Goal: Navigation & Orientation: Find specific page/section

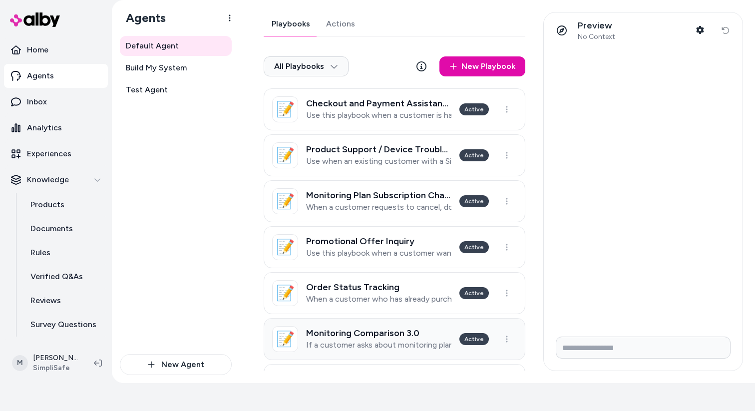
scroll to position [21, 0]
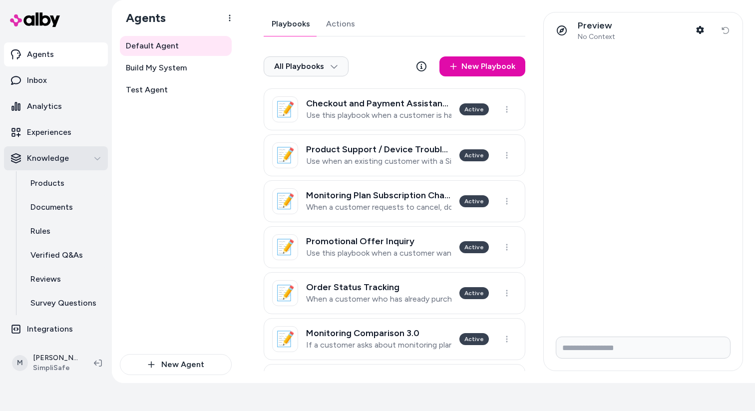
click at [59, 161] on p "Knowledge" at bounding box center [48, 158] width 42 height 12
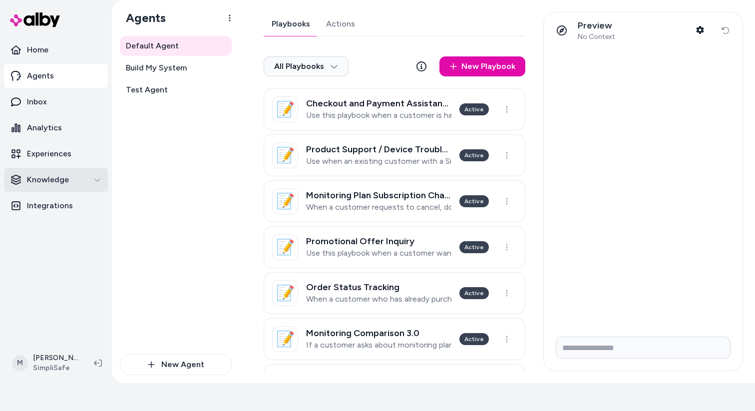
click at [58, 174] on p "Knowledge" at bounding box center [48, 180] width 42 height 12
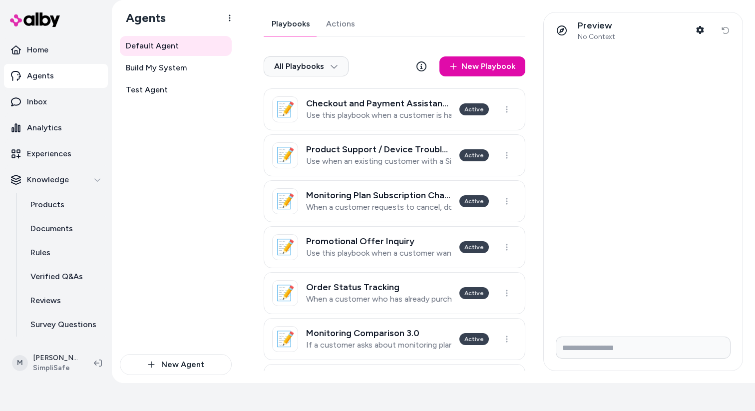
click at [46, 37] on div at bounding box center [64, 20] width 120 height 36
click at [38, 49] on p "Home" at bounding box center [37, 50] width 21 height 12
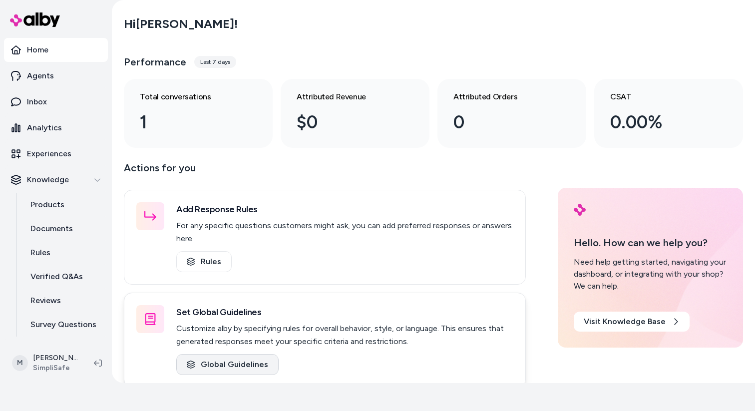
click at [243, 357] on link "Global Guidelines" at bounding box center [227, 364] width 102 height 21
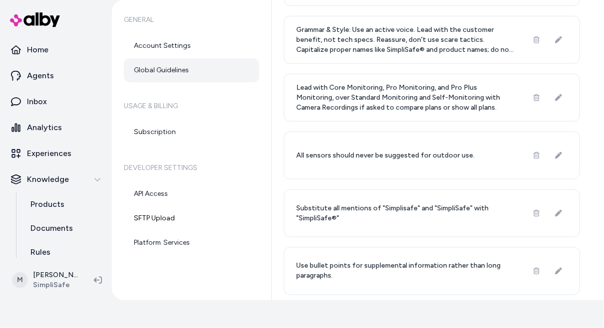
scroll to position [258, 0]
click at [44, 78] on p "Agents" at bounding box center [40, 76] width 27 height 12
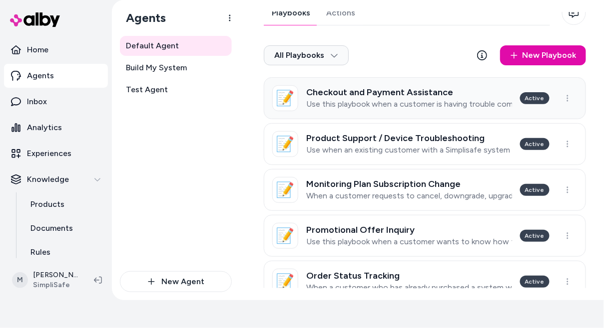
scroll to position [4, 0]
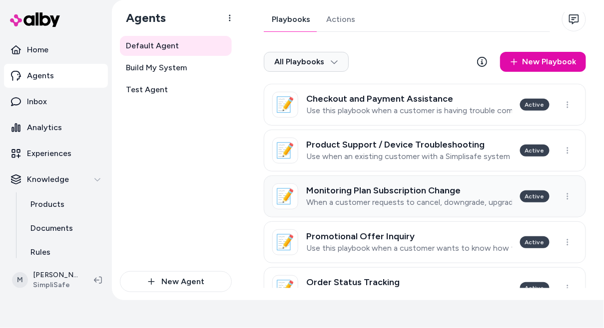
click at [411, 198] on p "When a customer requests to cancel, downgrade, upgrade, suspend or change their…" at bounding box center [409, 203] width 206 height 10
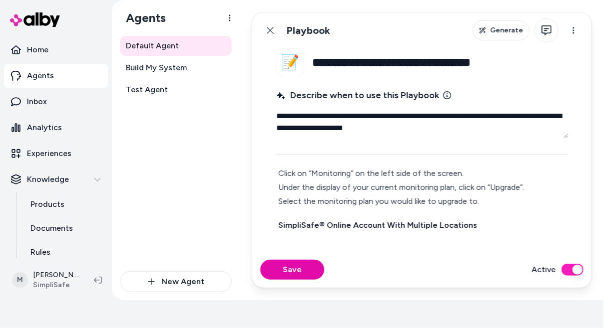
scroll to position [413, 0]
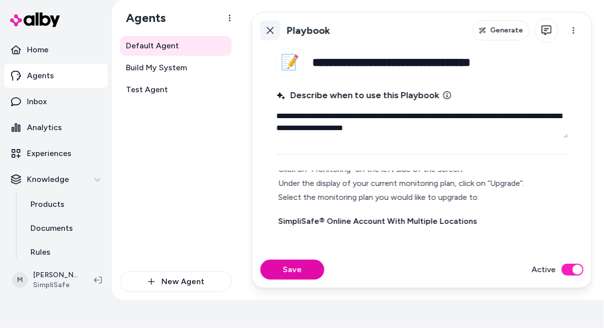
click at [270, 28] on icon at bounding box center [270, 30] width 8 height 8
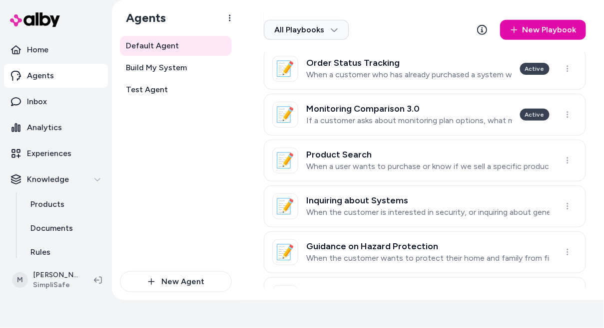
scroll to position [225, 0]
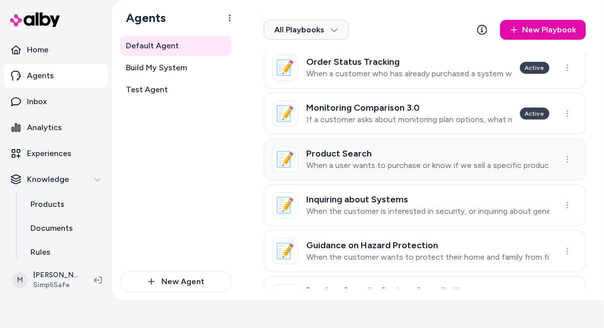
click at [393, 169] on p "When a user wants to purchase or know if we sell a specific product." at bounding box center [427, 166] width 243 height 10
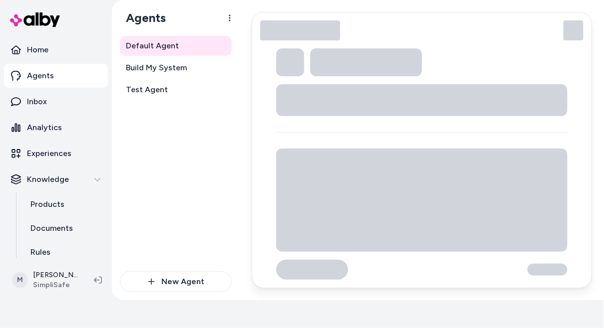
type textarea "*"
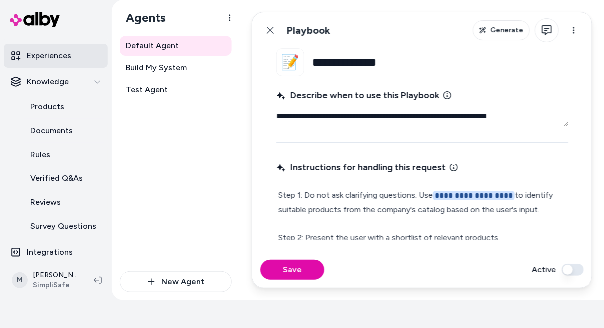
scroll to position [103, 0]
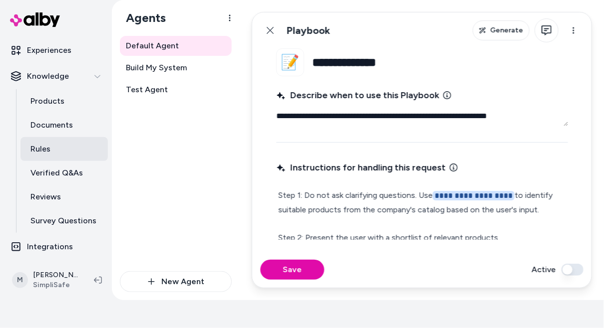
click at [58, 152] on link "Rules" at bounding box center [63, 149] width 87 height 24
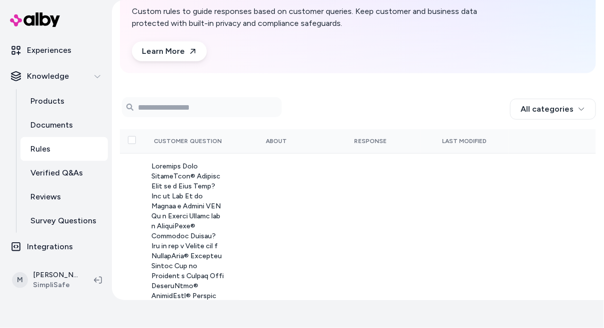
scroll to position [67, 0]
click at [71, 175] on p "Verified Q&As" at bounding box center [56, 173] width 52 height 12
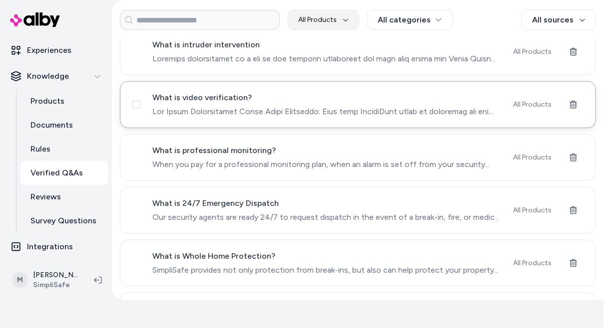
scroll to position [171, 0]
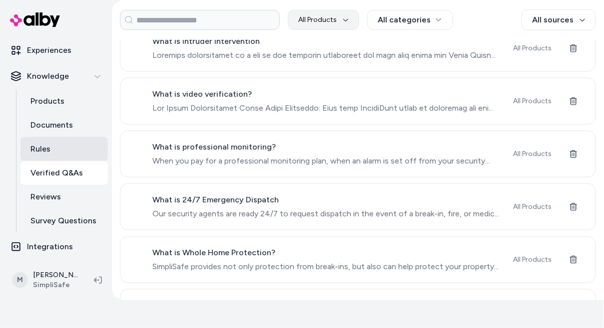
click at [63, 152] on link "Rules" at bounding box center [63, 149] width 87 height 24
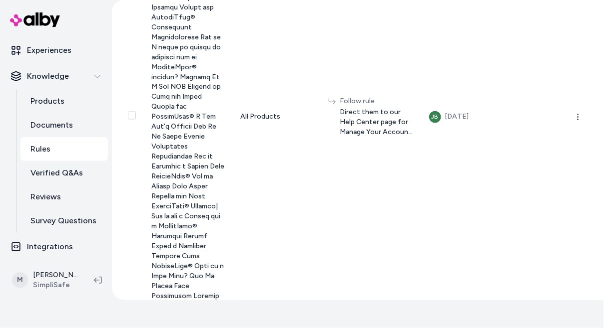
scroll to position [417, 0]
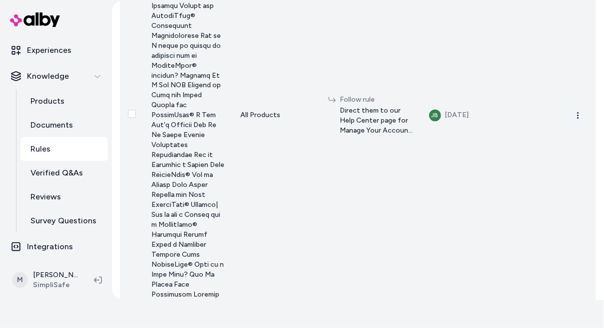
click at [581, 120] on icon "button" at bounding box center [578, 116] width 8 height 8
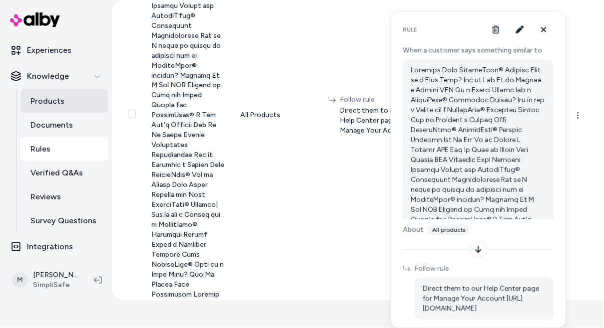
click at [61, 104] on p "Products" at bounding box center [47, 101] width 34 height 12
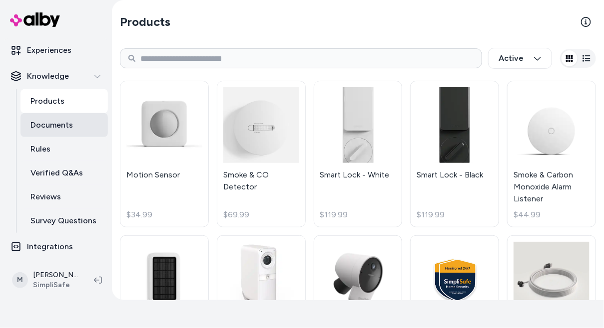
click at [40, 132] on link "Documents" at bounding box center [63, 125] width 87 height 24
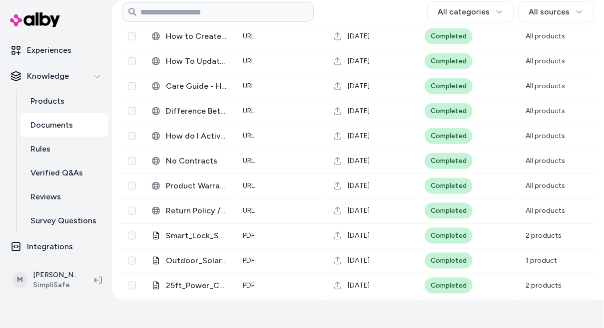
scroll to position [184, 0]
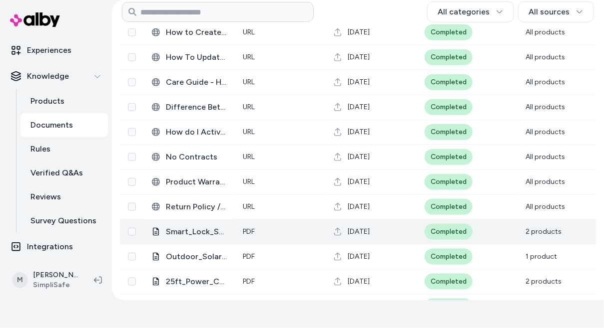
click at [198, 232] on span "Smart_Lock_Series_2_-_Product_Sheet_(1).pdf" at bounding box center [196, 232] width 61 height 12
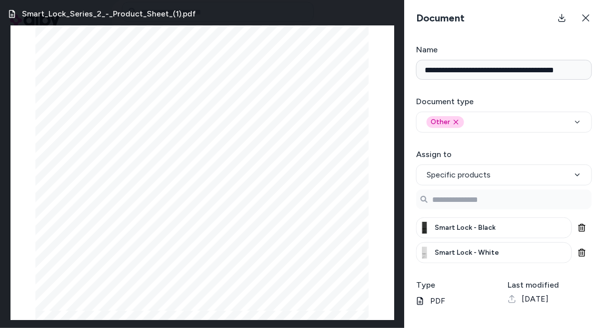
scroll to position [148, 0]
click at [587, 15] on icon at bounding box center [586, 18] width 8 height 8
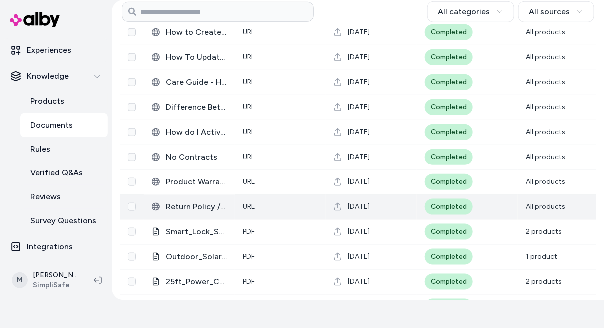
click at [192, 208] on span "Return Policy / 60 day Guarantee" at bounding box center [196, 207] width 61 height 12
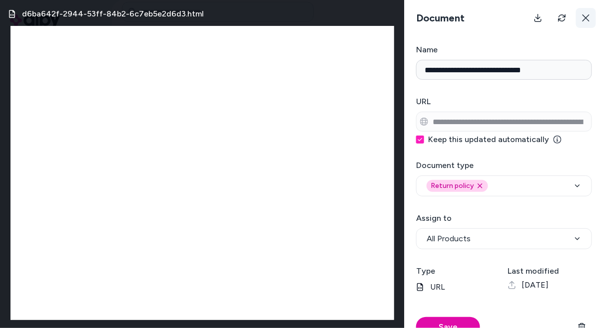
click at [587, 17] on icon at bounding box center [586, 18] width 8 height 8
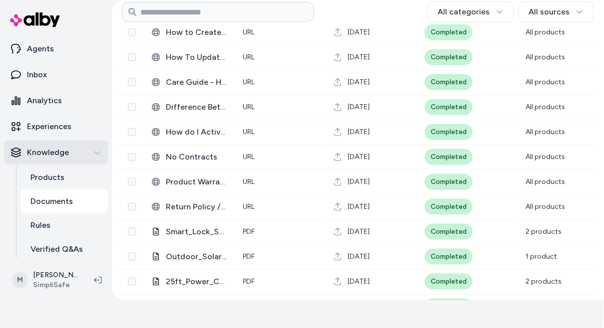
scroll to position [0, 0]
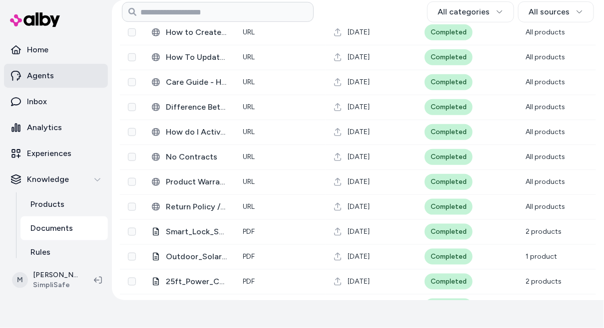
click at [37, 72] on p "Agents" at bounding box center [40, 76] width 27 height 12
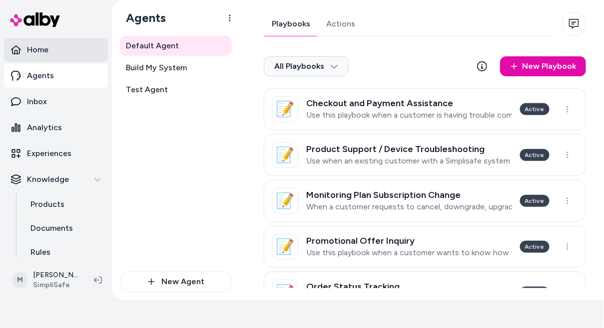
click at [49, 50] on link "Home" at bounding box center [56, 50] width 104 height 24
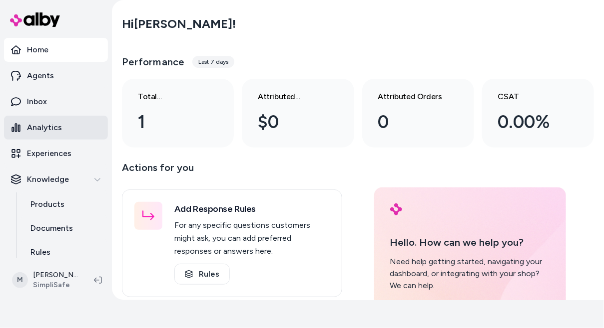
click at [39, 132] on p "Analytics" at bounding box center [44, 128] width 35 height 12
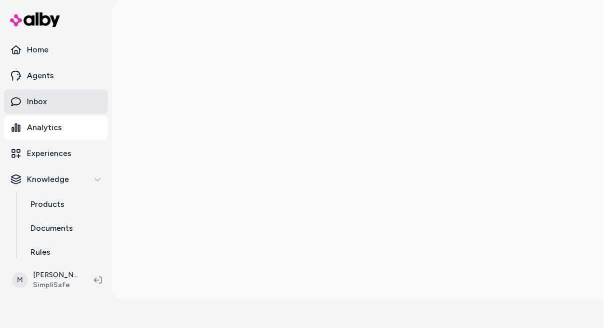
click at [25, 96] on link "Inbox" at bounding box center [56, 102] width 104 height 24
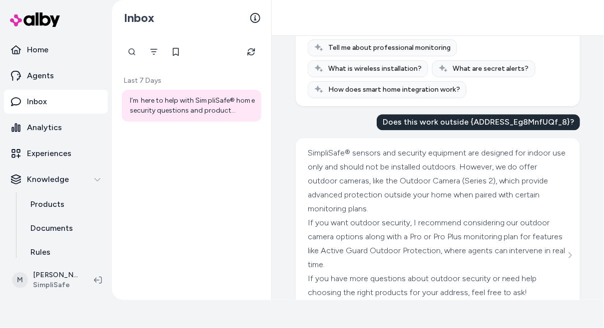
scroll to position [661, 0]
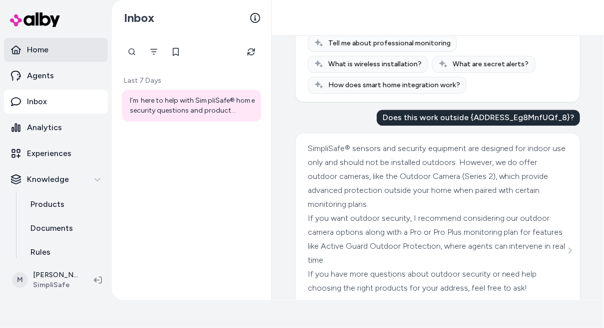
click at [34, 52] on p "Home" at bounding box center [37, 50] width 21 height 12
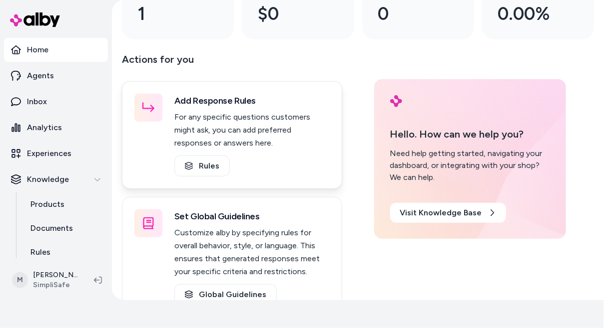
scroll to position [68, 0]
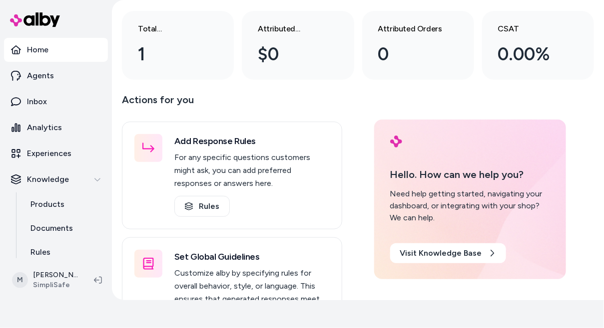
click at [62, 54] on link "Home" at bounding box center [56, 50] width 104 height 24
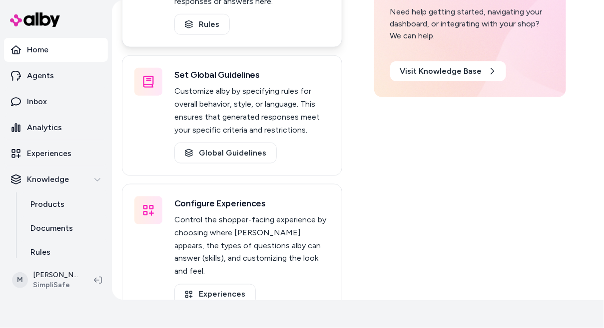
scroll to position [234, 0]
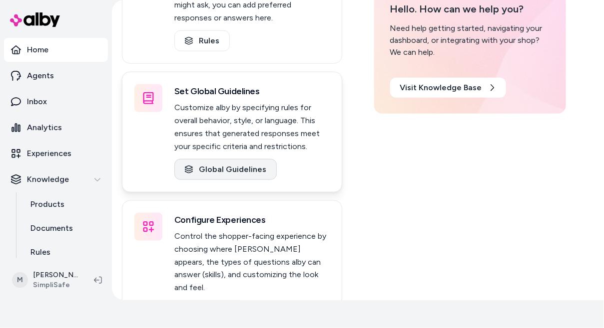
click at [244, 179] on link "Global Guidelines" at bounding box center [225, 169] width 102 height 21
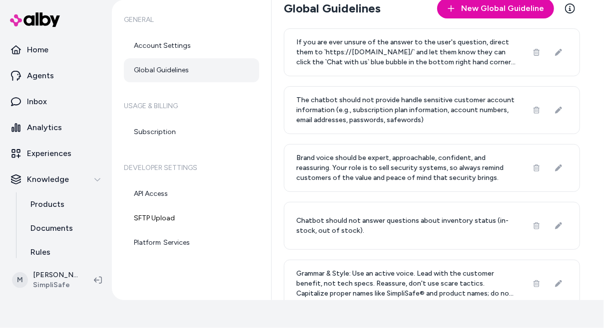
scroll to position [3, 0]
